Goal: Transaction & Acquisition: Purchase product/service

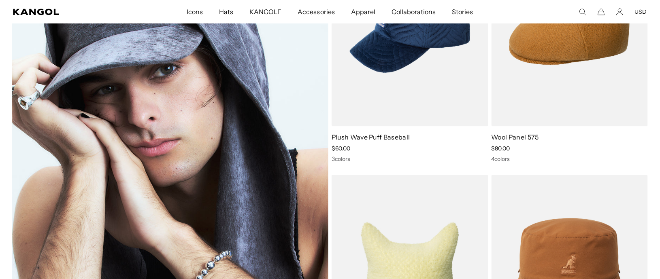
click at [106, 110] on img at bounding box center [170, 150] width 316 height 441
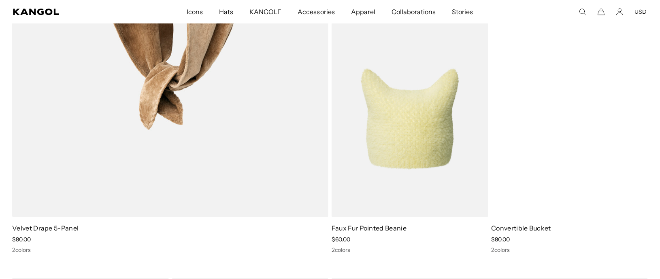
scroll to position [3858, 0]
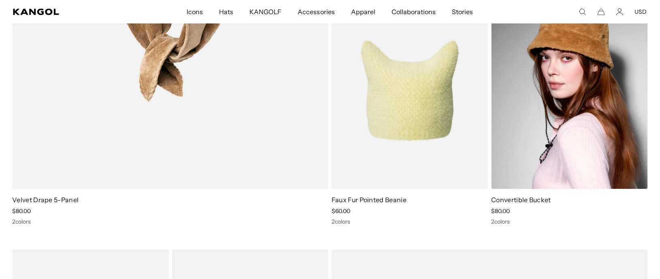
click at [558, 130] on img at bounding box center [570, 91] width 157 height 196
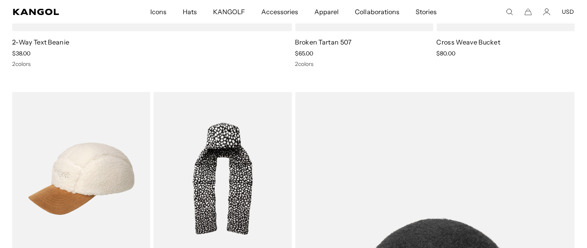
scroll to position [0, 166]
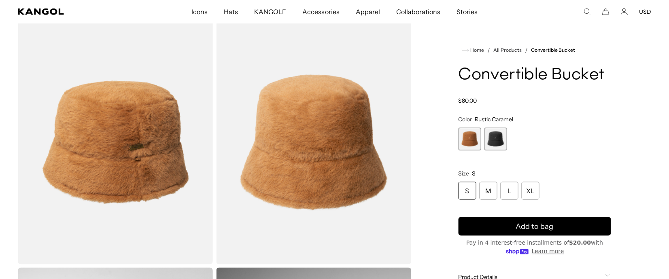
scroll to position [243, 0]
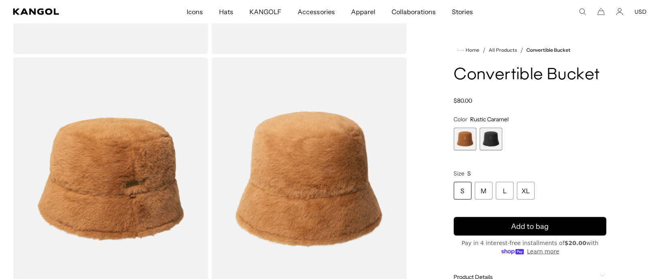
click at [113, 186] on img "Gallery Viewer" at bounding box center [110, 180] width 195 height 244
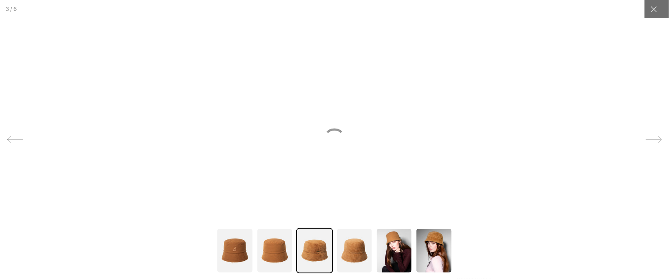
scroll to position [0, 0]
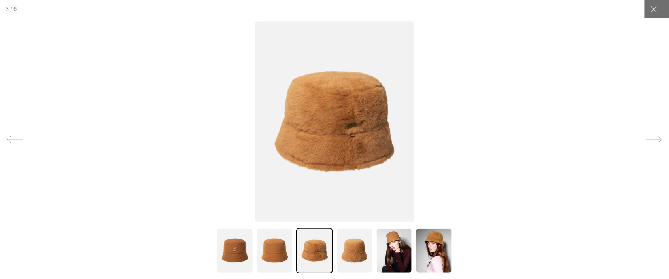
click at [344, 135] on img at bounding box center [335, 121] width 160 height 200
